Goal: Information Seeking & Learning: Learn about a topic

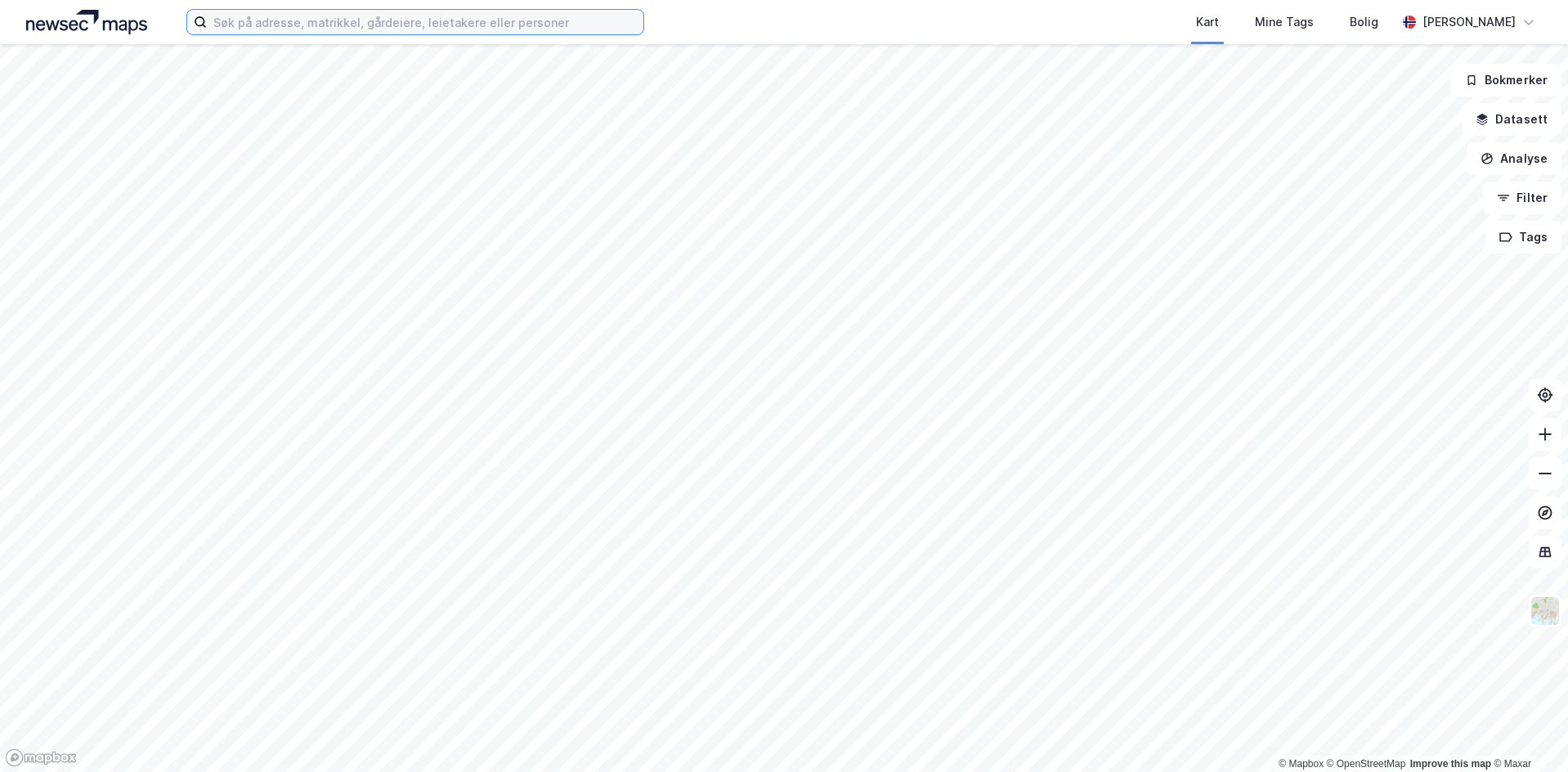
click at [304, 26] on input at bounding box center [425, 22] width 437 height 25
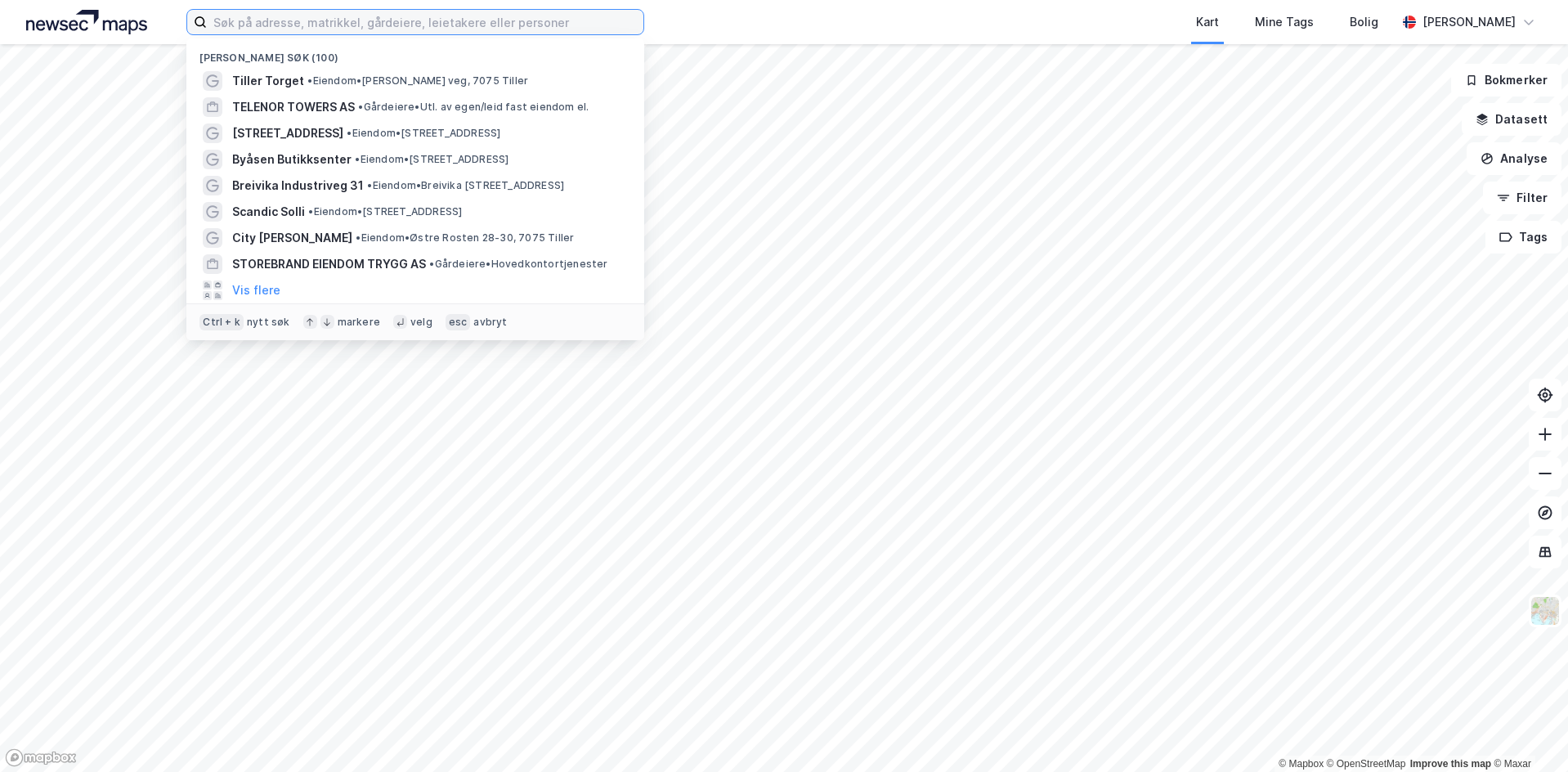
paste input "Grev Wedels Plass 7"
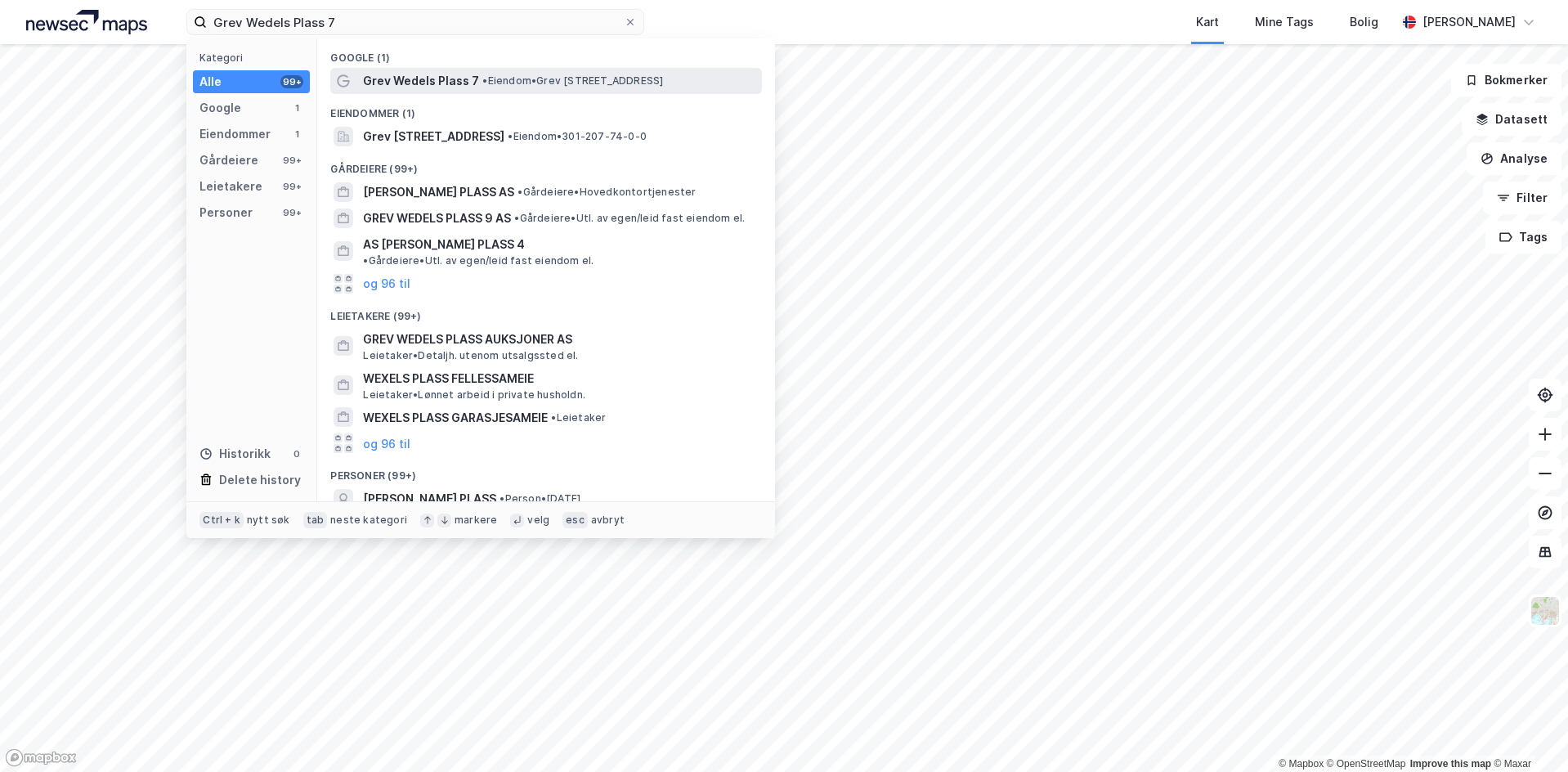
click at [472, 85] on span "Grev Wedels Plass 7" at bounding box center [421, 80] width 116 height 20
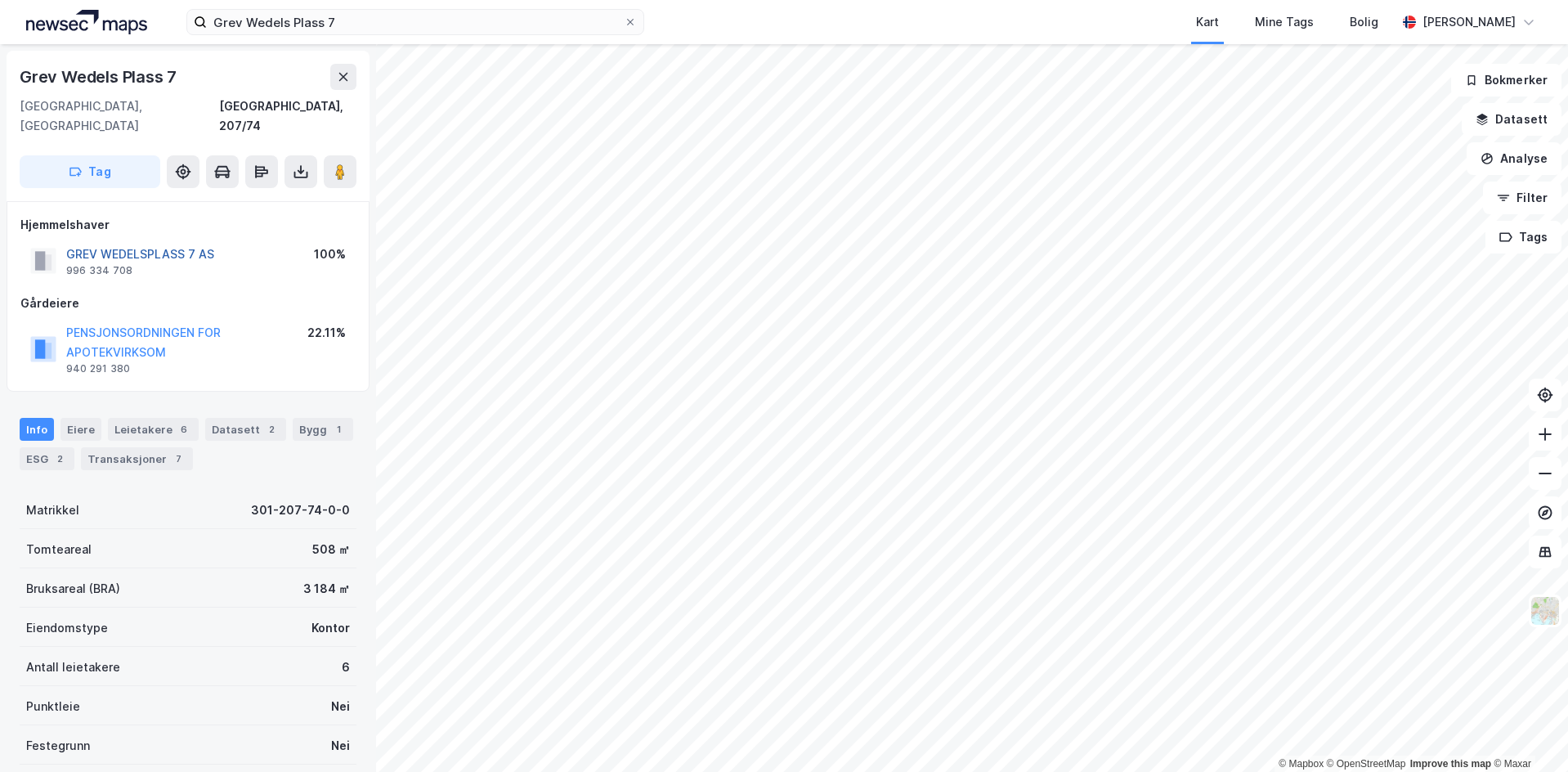
click at [0, 0] on button "GREV WEDELSPLASS 7 AS" at bounding box center [0, 0] width 0 height 0
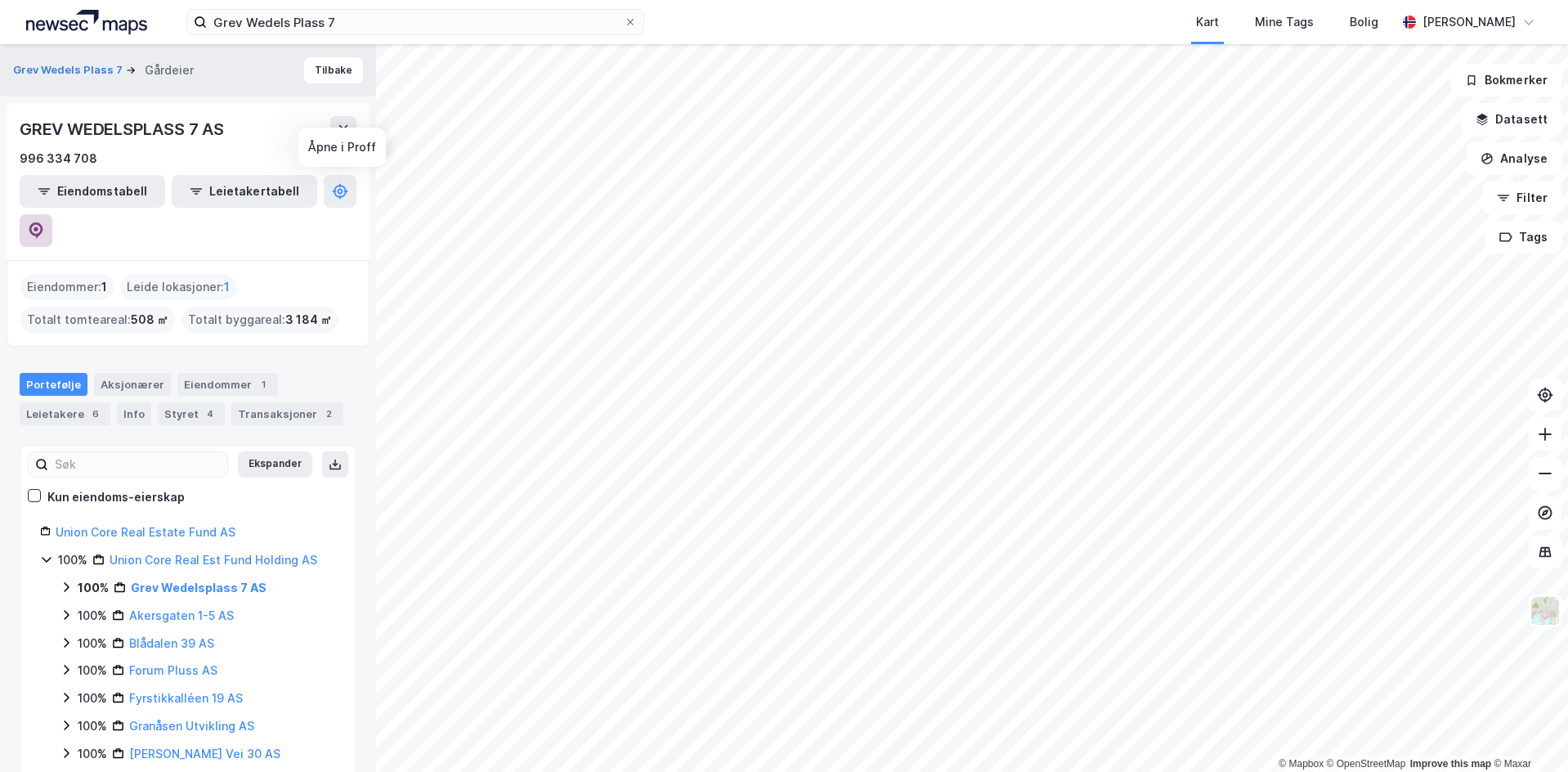
click at [44, 223] on icon at bounding box center [36, 230] width 16 height 16
click at [409, 25] on input "Grev Wedels Plass 7" at bounding box center [415, 22] width 417 height 25
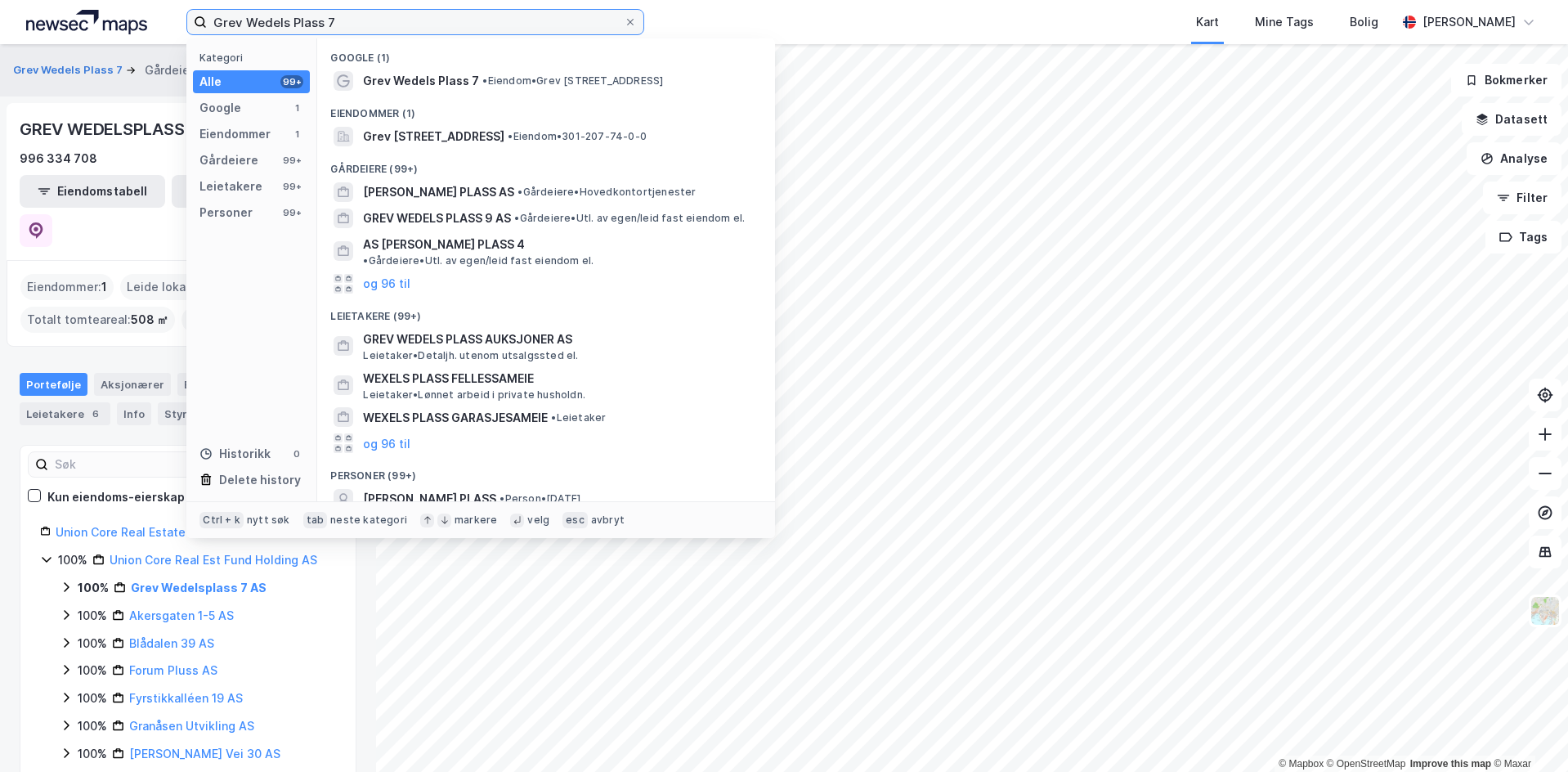
click at [409, 25] on input "Grev Wedels Plass 7" at bounding box center [415, 22] width 417 height 25
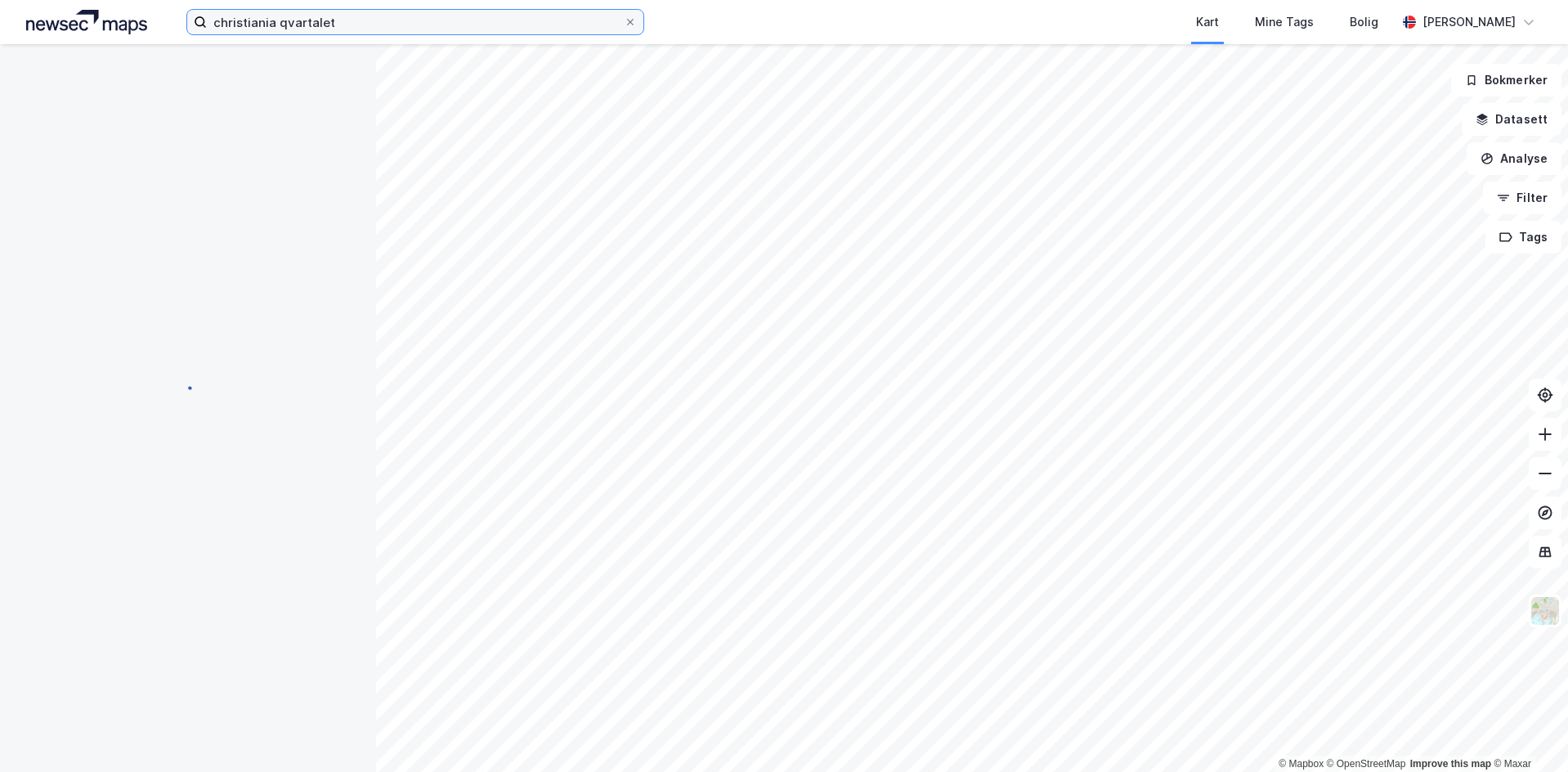
scroll to position [4, 0]
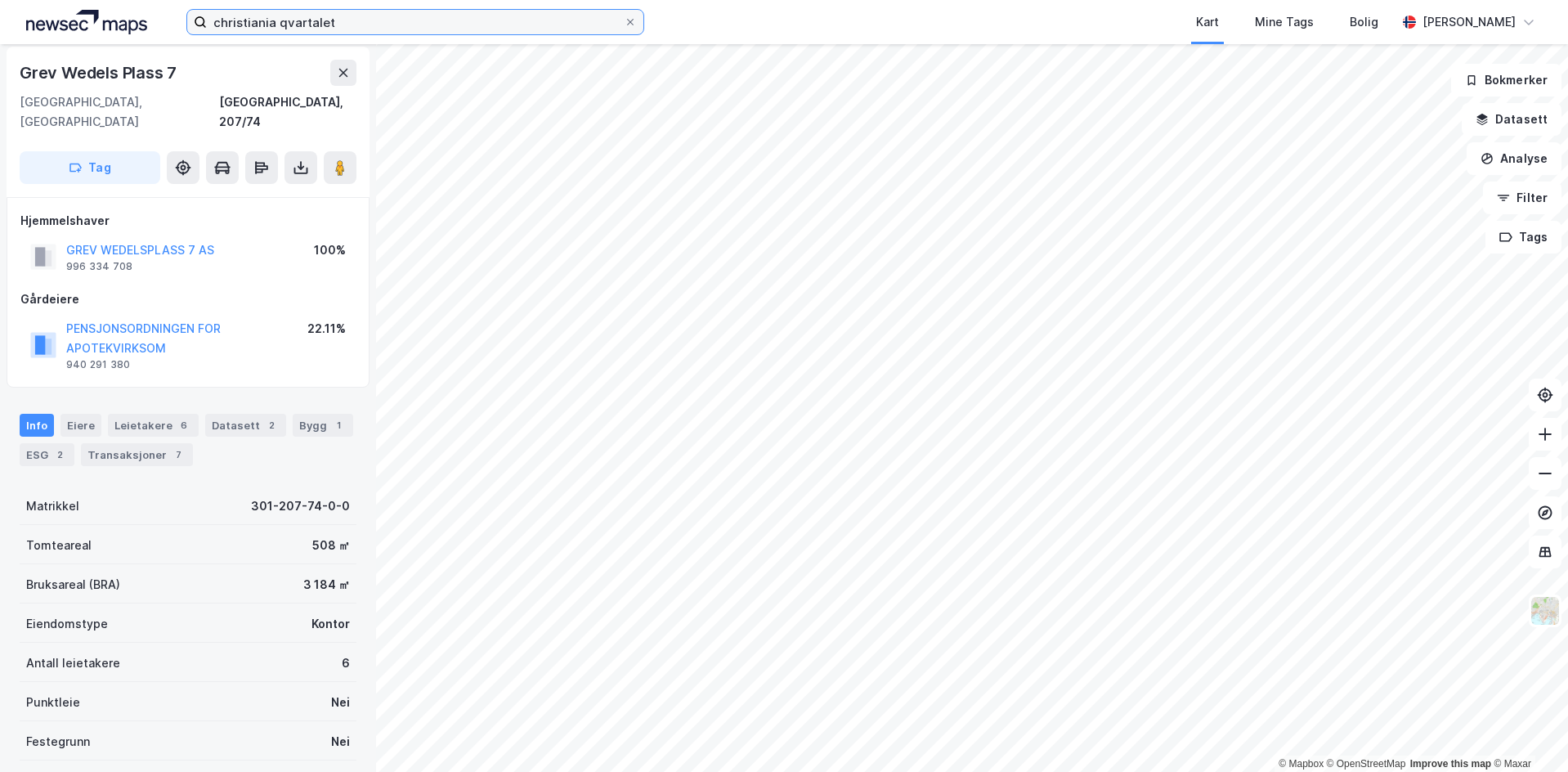
click at [388, 28] on input "christiania qvartalet" at bounding box center [415, 22] width 417 height 25
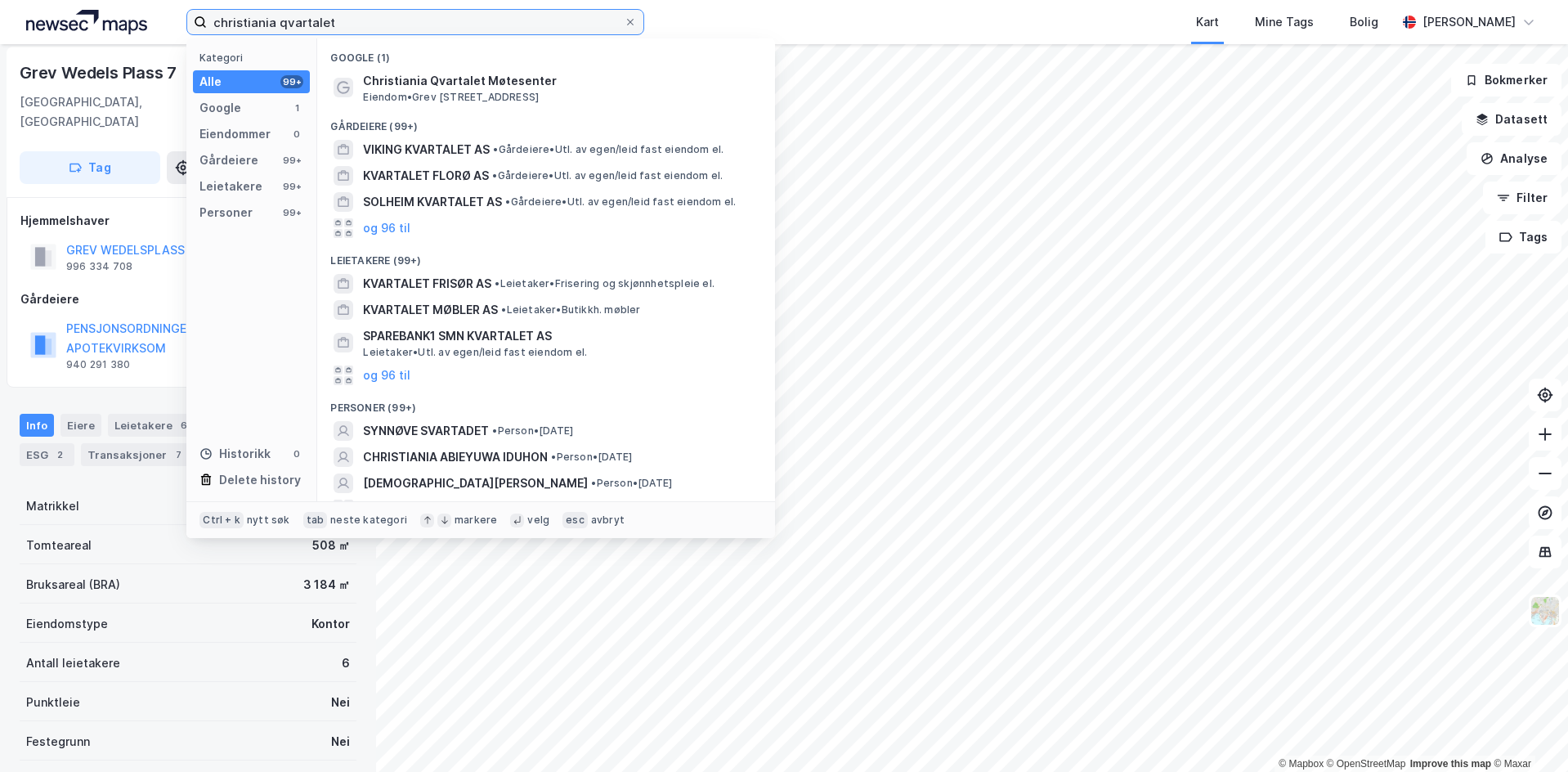
click at [360, 29] on input "christiania qvartalet" at bounding box center [415, 22] width 417 height 25
paste input "Revierstredet 2"
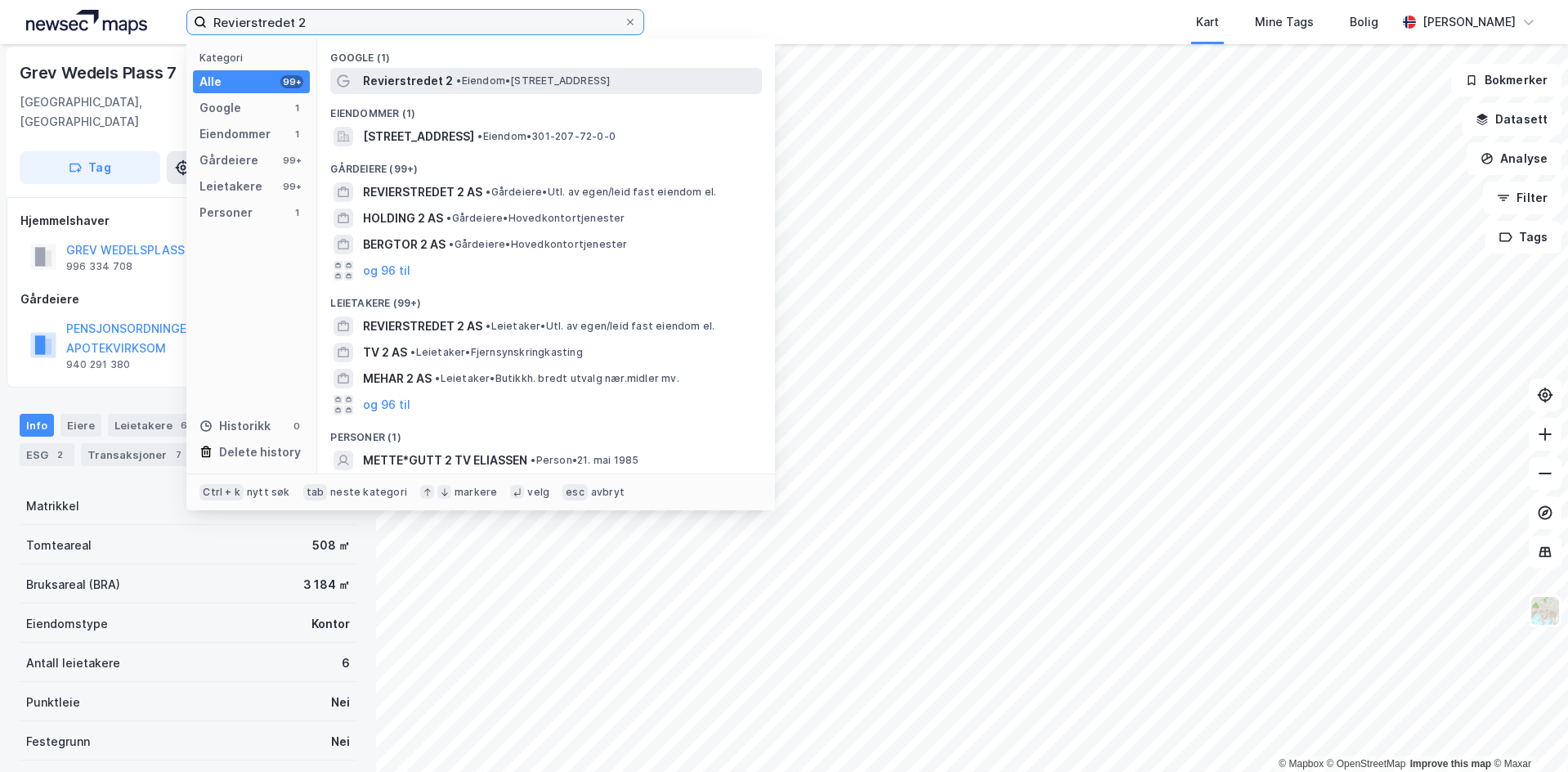
type input "Revierstredet 2"
click at [459, 84] on span "•" at bounding box center [459, 80] width 5 height 12
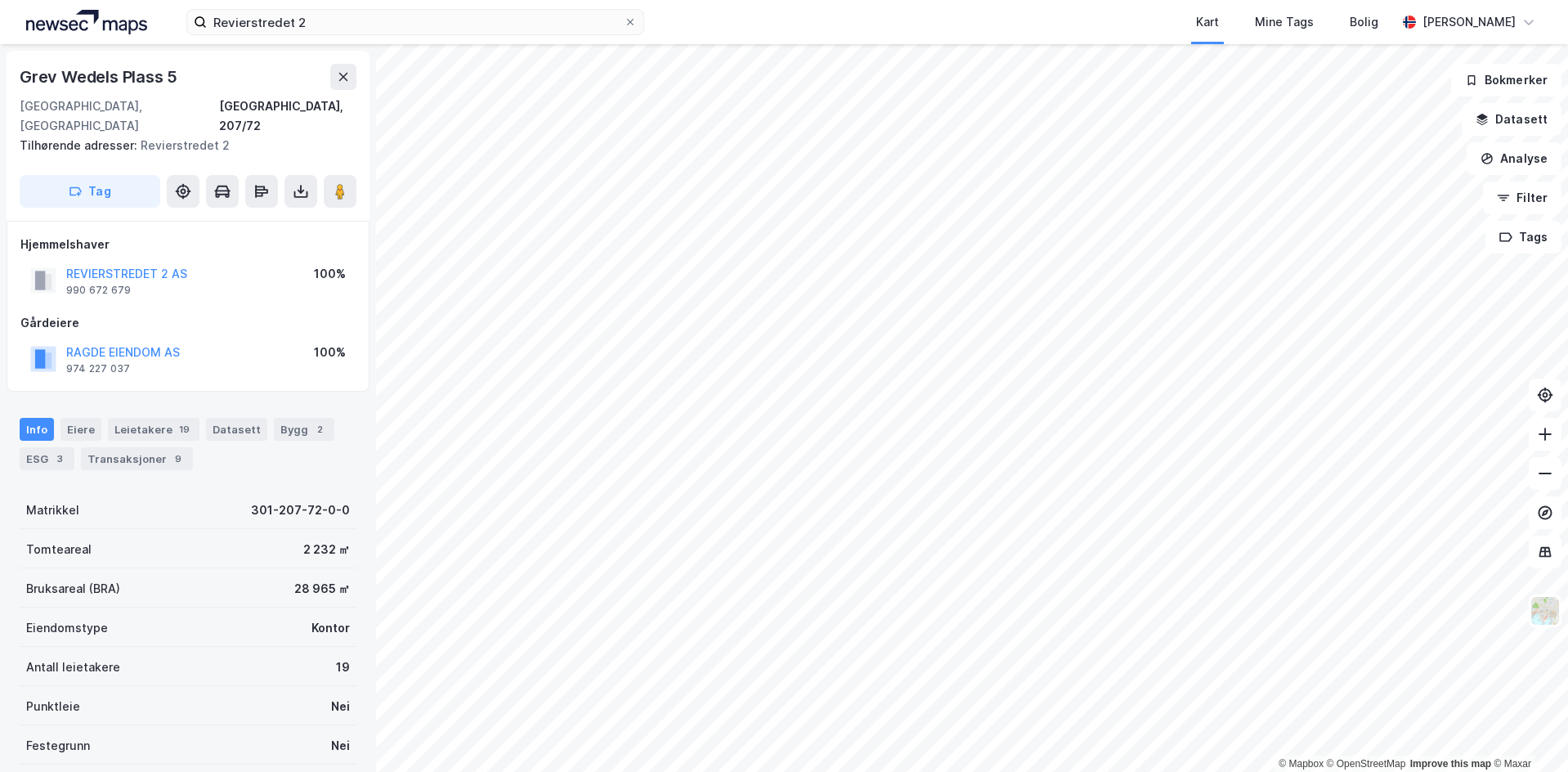
scroll to position [4, 0]
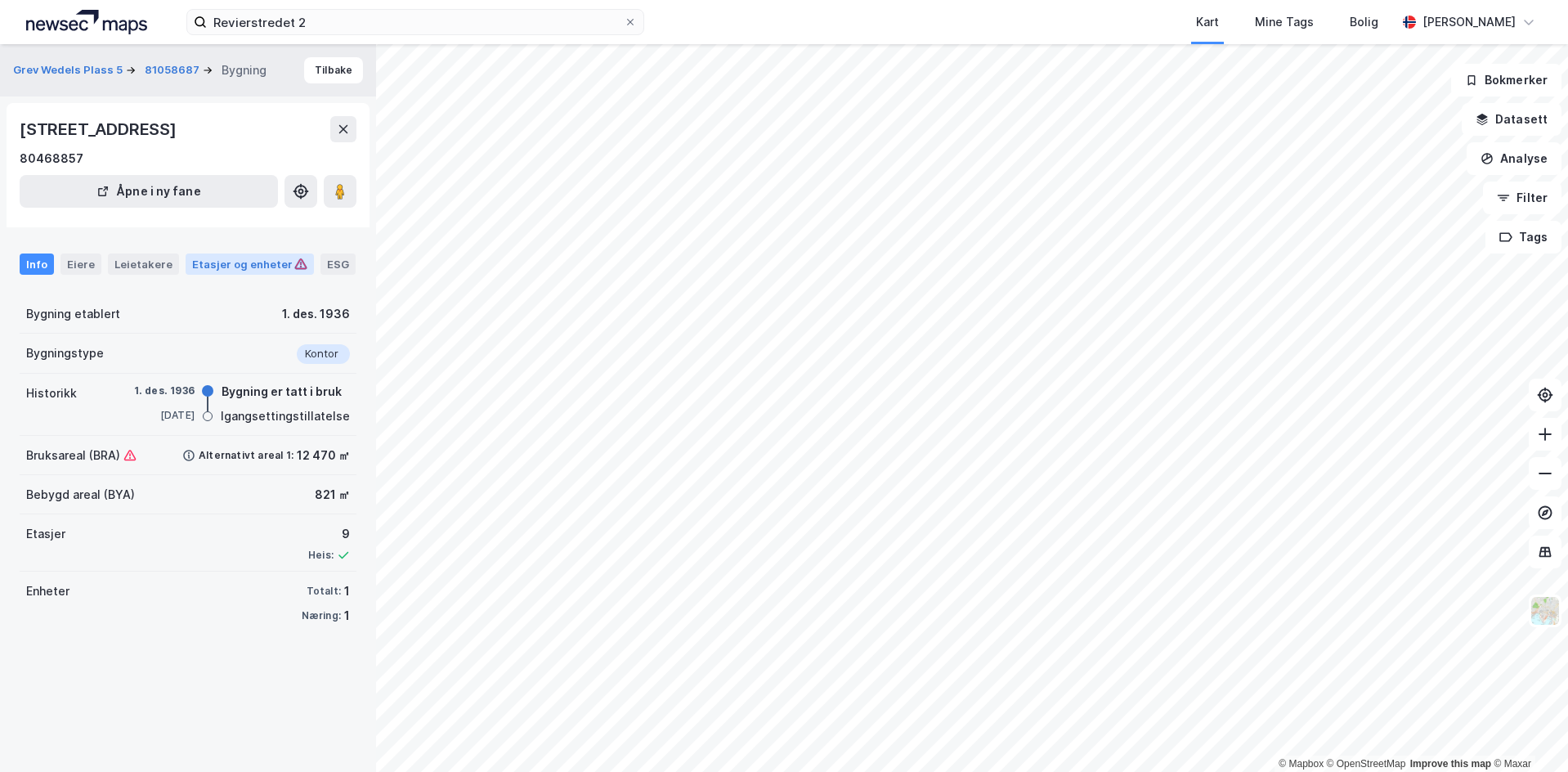
click at [267, 269] on div "Etasjer og enheter" at bounding box center [249, 264] width 115 height 15
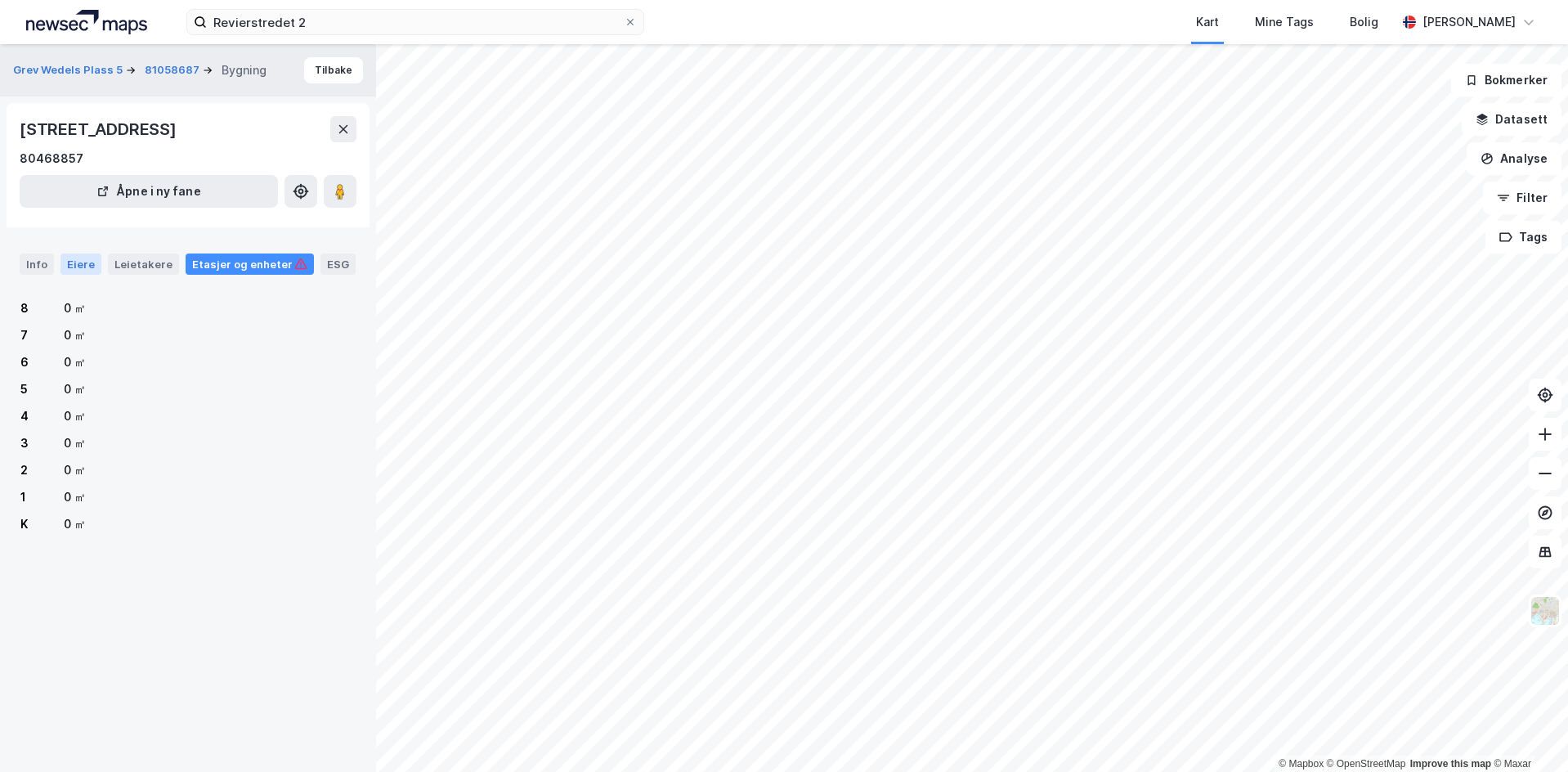
click at [90, 263] on div "Eiere" at bounding box center [81, 264] width 41 height 21
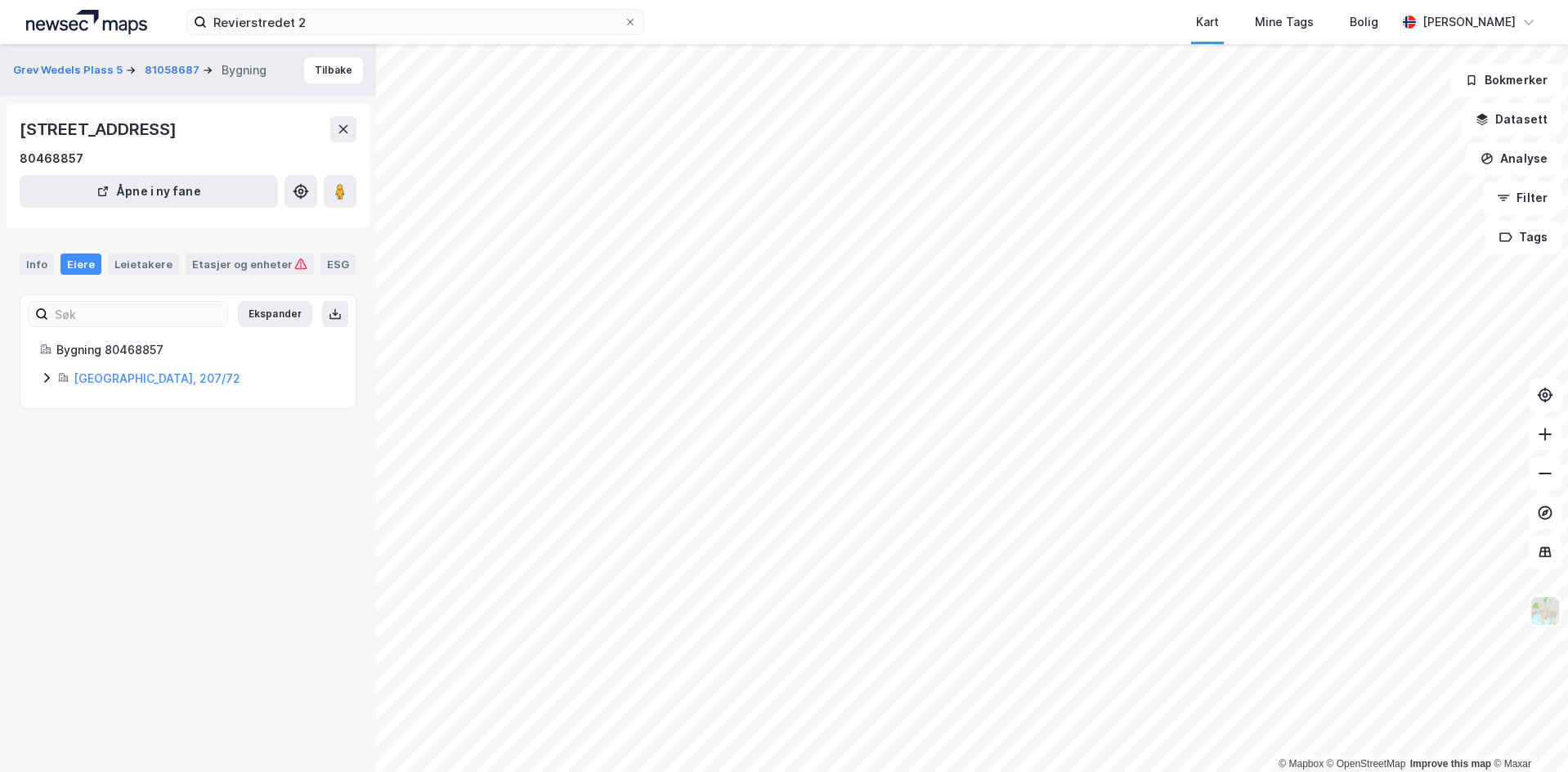
click at [38, 371] on div "Bygning 80468857 [GEOGRAPHIC_DATA], 207/72" at bounding box center [188, 364] width 335 height 49
click at [40, 374] on icon at bounding box center [46, 377] width 13 height 13
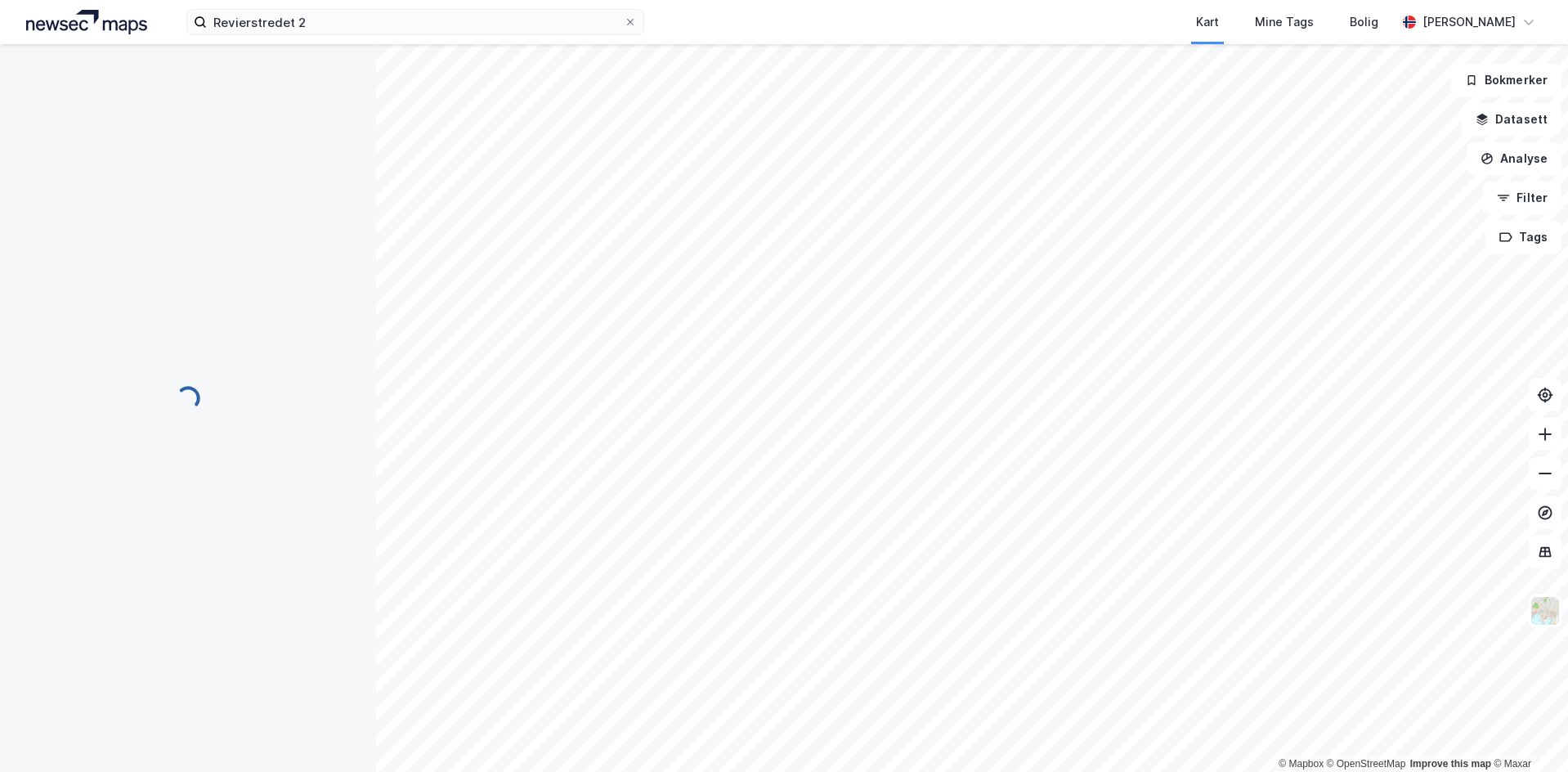
scroll to position [4, 0]
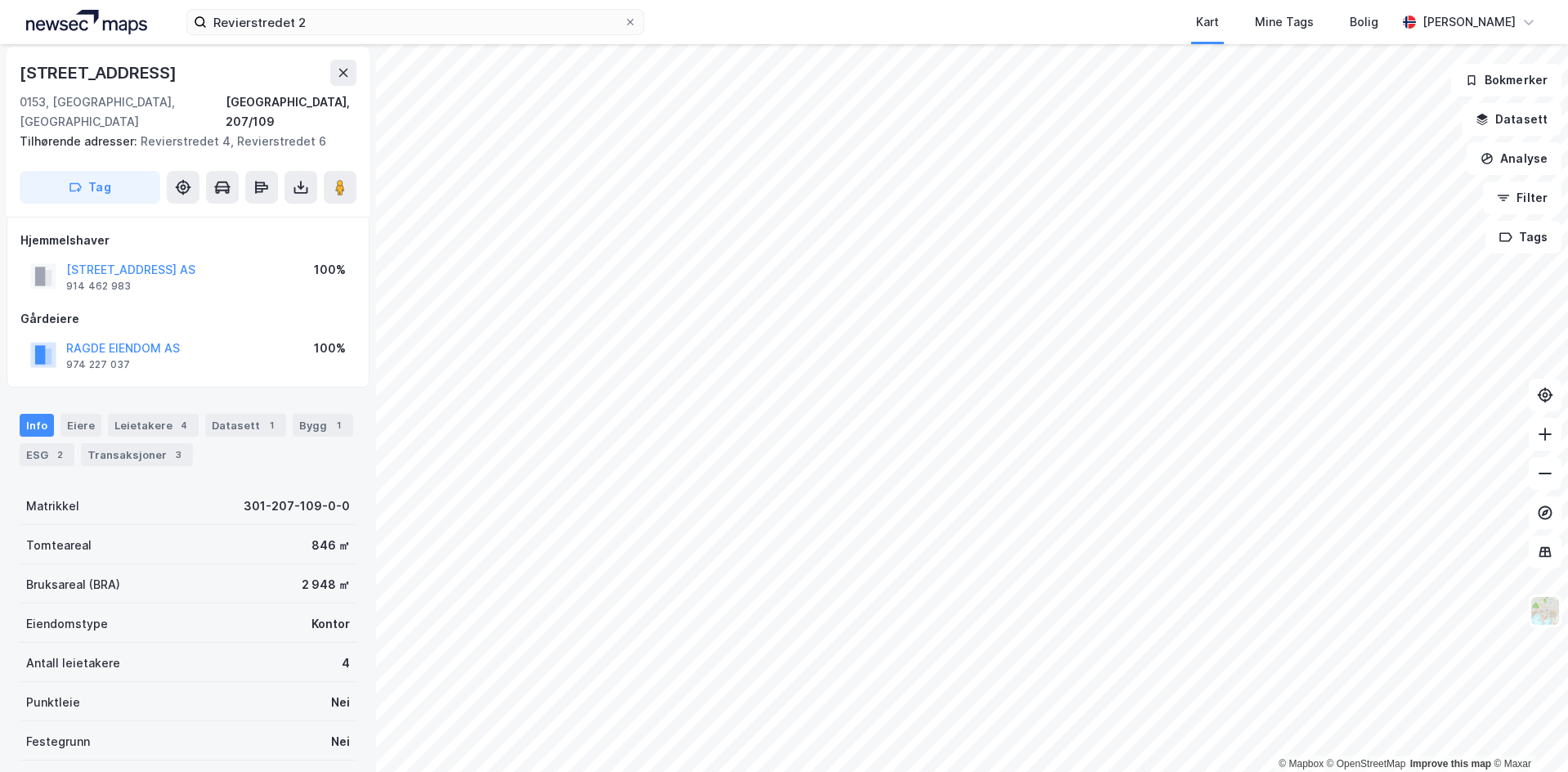
scroll to position [4, 0]
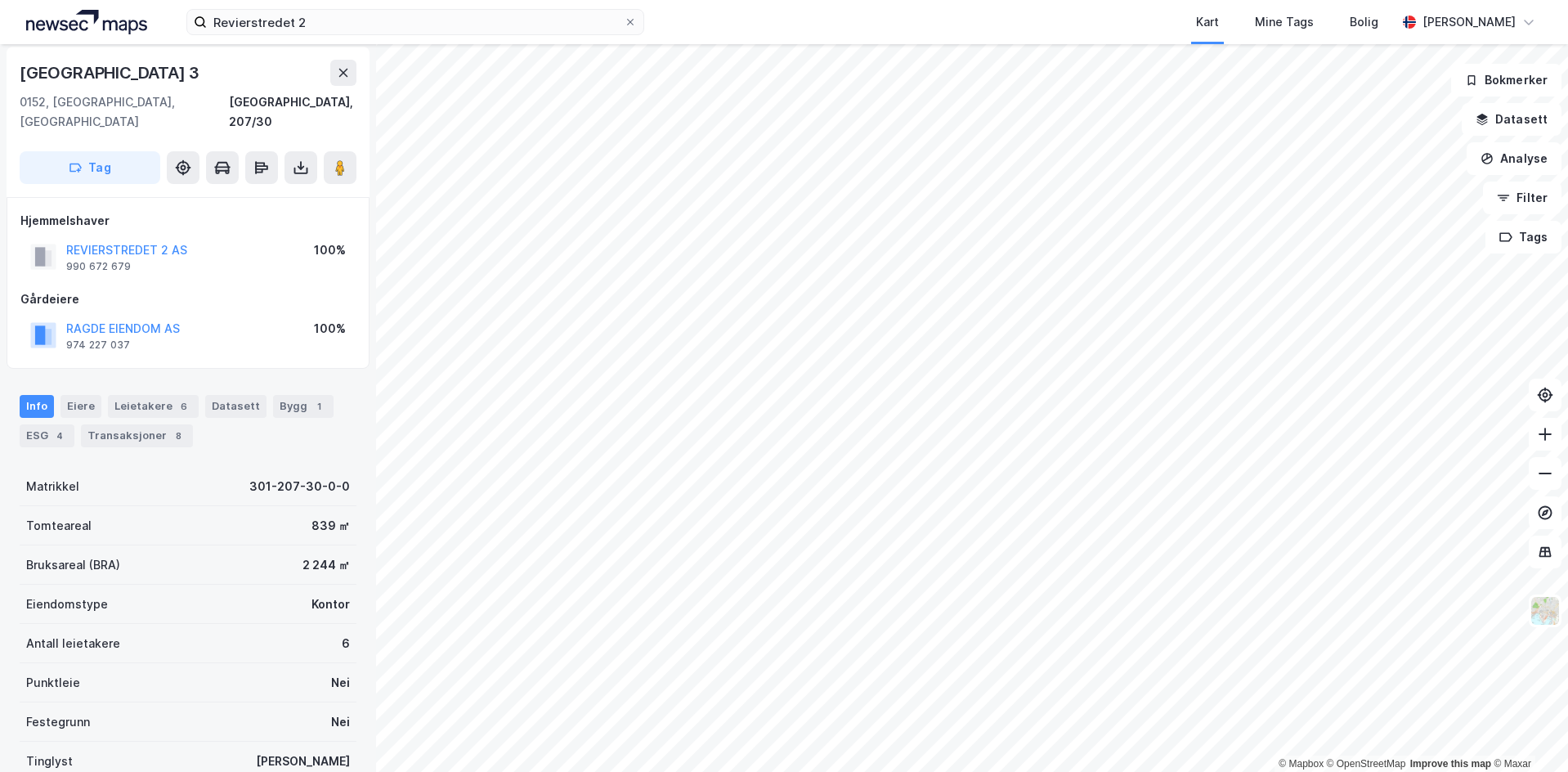
scroll to position [4, 0]
